Goal: Communication & Community: Ask a question

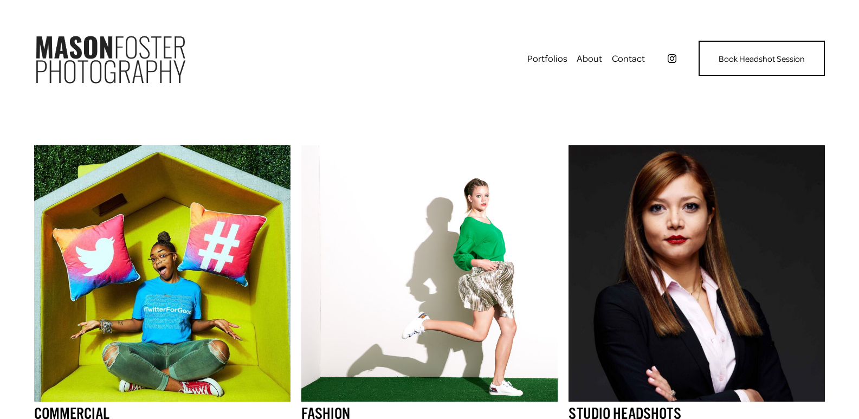
click at [612, 50] on link "Contact" at bounding box center [628, 58] width 33 height 17
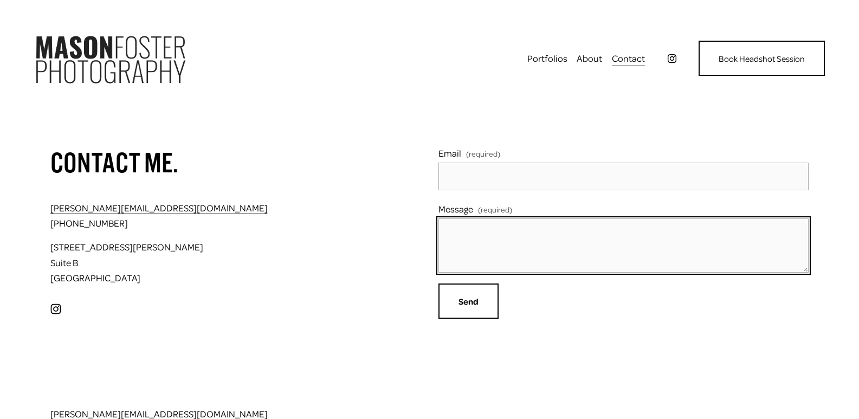
drag, startPoint x: 493, startPoint y: 248, endPoint x: 493, endPoint y: 239, distance: 8.7
click at [493, 239] on textarea "Message (required)" at bounding box center [623, 245] width 370 height 54
paste textarea "Do you need an upgrade to your facility cleaning services? Thank you for all yo…"
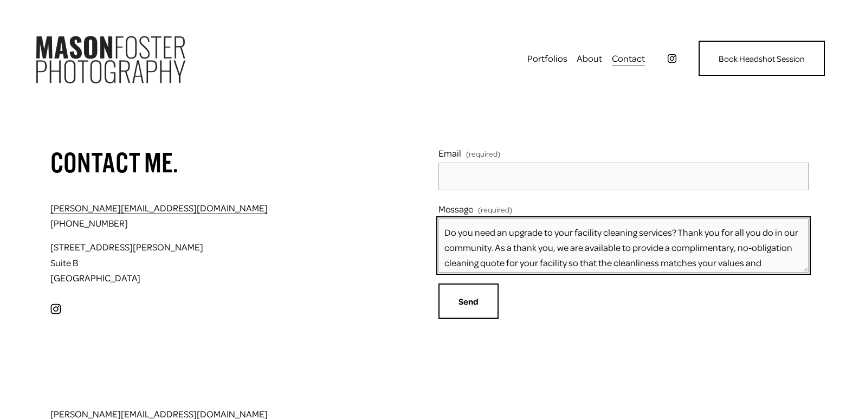
scroll to position [180, 0]
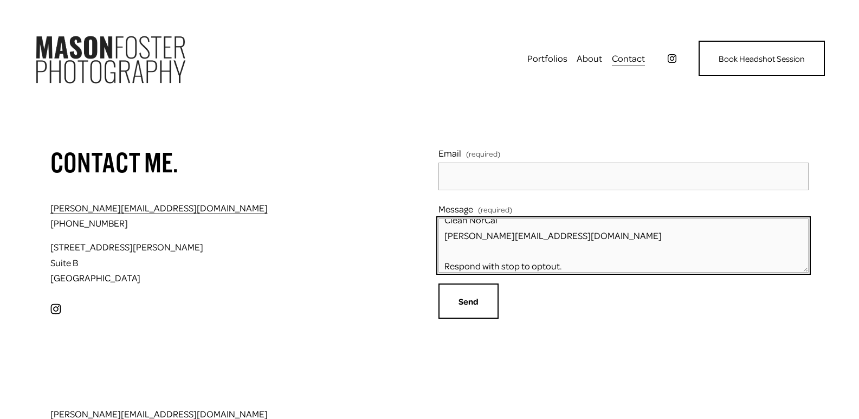
type textarea "Do you need an upgrade to your facility cleaning services? Thank you for all yo…"
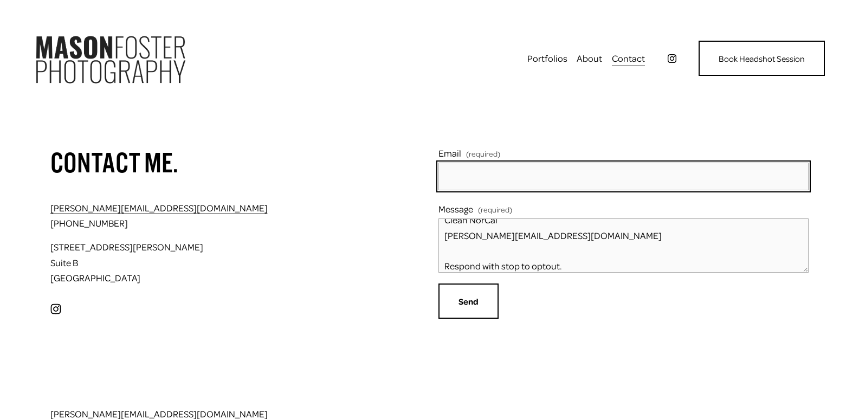
click at [471, 177] on input "Email (required)" at bounding box center [623, 176] width 370 height 27
type input "alan@cleanerincalifornia.com"
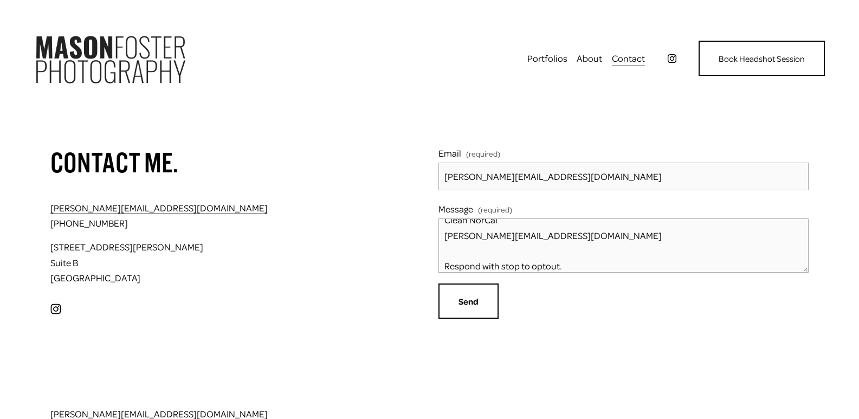
drag, startPoint x: 493, startPoint y: 280, endPoint x: 468, endPoint y: 308, distance: 38.0
click at [493, 280] on form "Email (required) alan@cleanerincalifornia.com Message (required) Do you need an…" at bounding box center [623, 231] width 370 height 173
click at [468, 308] on button "Send Send" at bounding box center [468, 301] width 60 height 36
